Goal: Use online tool/utility: Utilize a website feature to perform a specific function

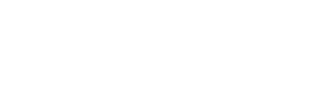
scroll to position [36, 0]
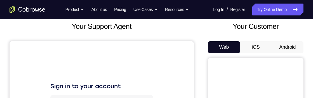
click at [293, 49] on button "Android" at bounding box center [287, 47] width 32 height 12
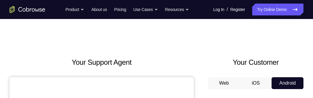
scroll to position [55, 0]
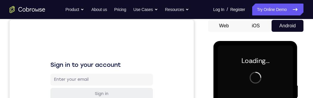
scroll to position [215, 0]
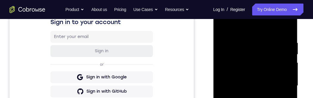
scroll to position [74, 0]
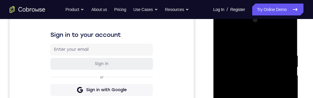
click at [284, 98] on div at bounding box center [255, 98] width 75 height 167
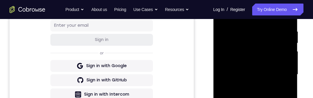
click at [297, 61] on div at bounding box center [255, 76] width 84 height 178
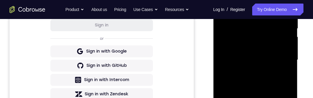
scroll to position [173, 0]
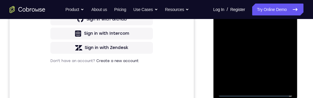
click at [250, 84] on div at bounding box center [255, 13] width 75 height 167
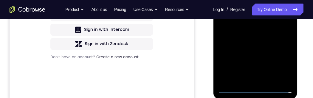
click at [285, 4] on div at bounding box center [255, 9] width 75 height 167
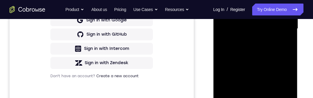
click at [277, 18] on div at bounding box center [255, 28] width 75 height 167
click at [276, 21] on div at bounding box center [255, 28] width 75 height 167
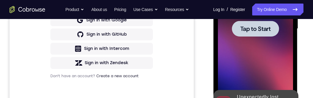
click at [263, 33] on div at bounding box center [255, 29] width 47 height 16
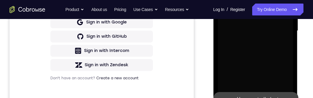
scroll to position [226, 0]
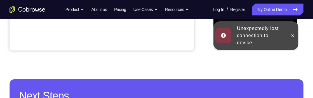
click at [291, 44] on div at bounding box center [293, 35] width 10 height 29
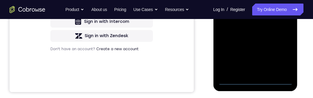
scroll to position [182, 0]
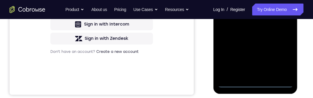
click at [254, 86] on div at bounding box center [255, 4] width 75 height 167
click at [256, 84] on div at bounding box center [255, 4] width 75 height 167
click at [257, 84] on div at bounding box center [255, 4] width 75 height 167
click at [256, 83] on div at bounding box center [255, 4] width 75 height 167
click at [286, 57] on div at bounding box center [255, 4] width 75 height 167
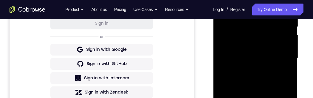
scroll to position [84, 0]
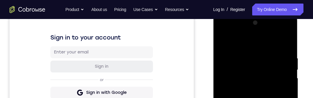
scroll to position [99, 0]
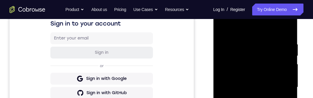
click at [282, 85] on div at bounding box center [255, 87] width 75 height 167
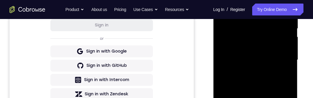
click at [250, 75] on div at bounding box center [255, 60] width 75 height 167
click at [248, 72] on div at bounding box center [255, 60] width 75 height 167
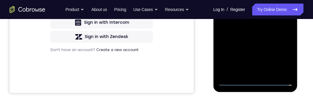
scroll to position [141, 0]
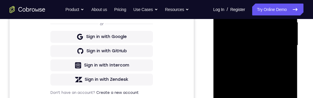
click at [282, 42] on div at bounding box center [255, 45] width 75 height 167
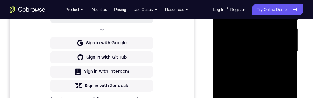
click at [274, 37] on div at bounding box center [255, 51] width 75 height 167
click at [283, 47] on div at bounding box center [255, 51] width 75 height 167
click at [277, 55] on div at bounding box center [255, 51] width 75 height 167
click at [283, 71] on div at bounding box center [255, 51] width 75 height 167
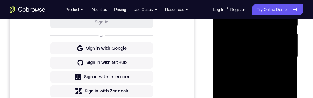
click at [277, 71] on div at bounding box center [255, 57] width 75 height 167
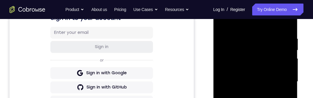
scroll to position [83, 0]
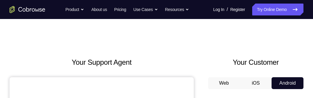
scroll to position [5, 0]
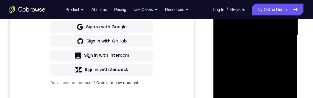
click at [224, 77] on div at bounding box center [255, 35] width 75 height 167
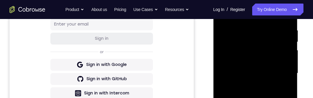
scroll to position [67, 0]
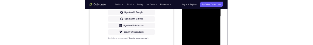
scroll to position [0, 0]
